Goal: Check status: Check status

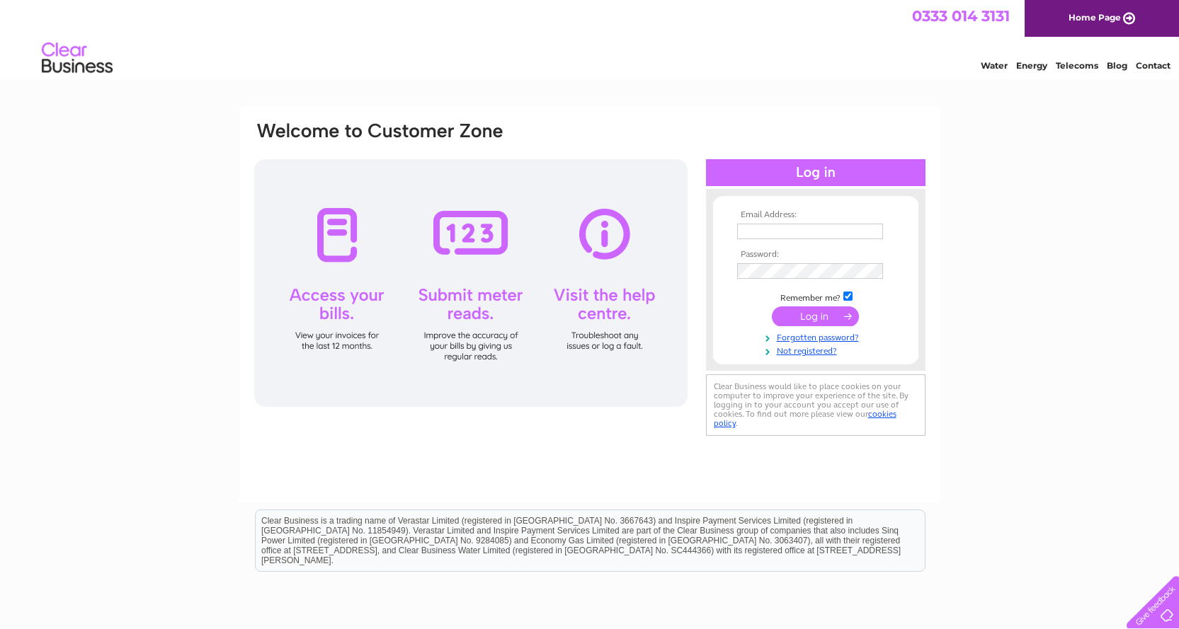
type input "nicky@thecavanbakery.co.uk"
click at [813, 318] on input "submit" at bounding box center [815, 317] width 87 height 20
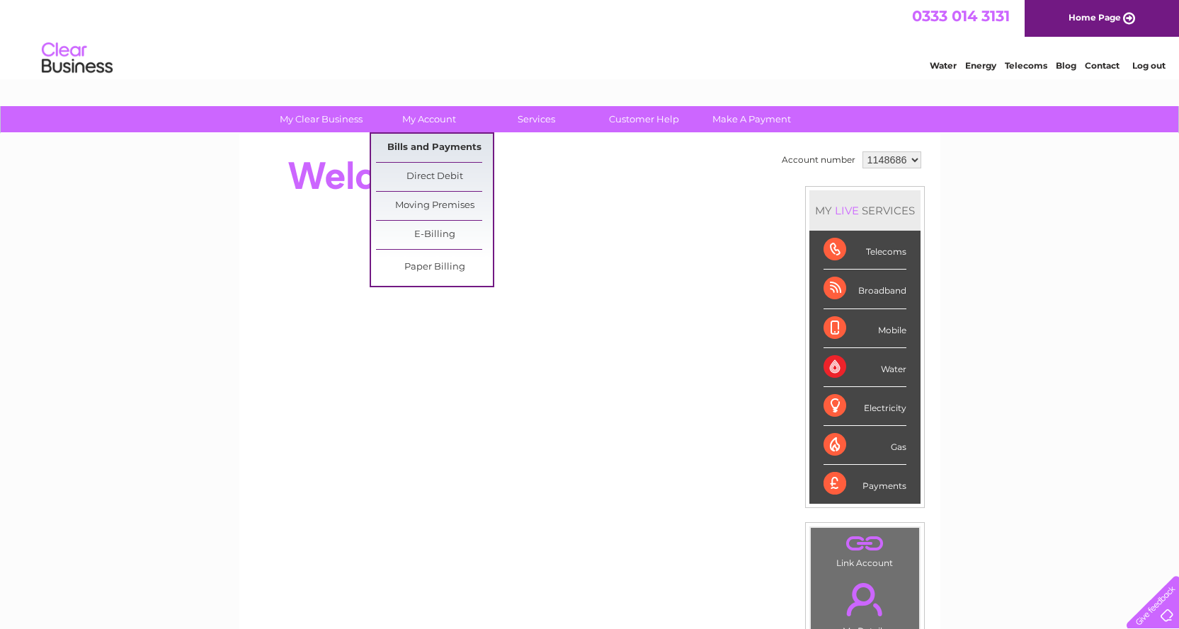
click at [412, 149] on link "Bills and Payments" at bounding box center [434, 148] width 117 height 28
